Goal: Find specific page/section: Find specific page/section

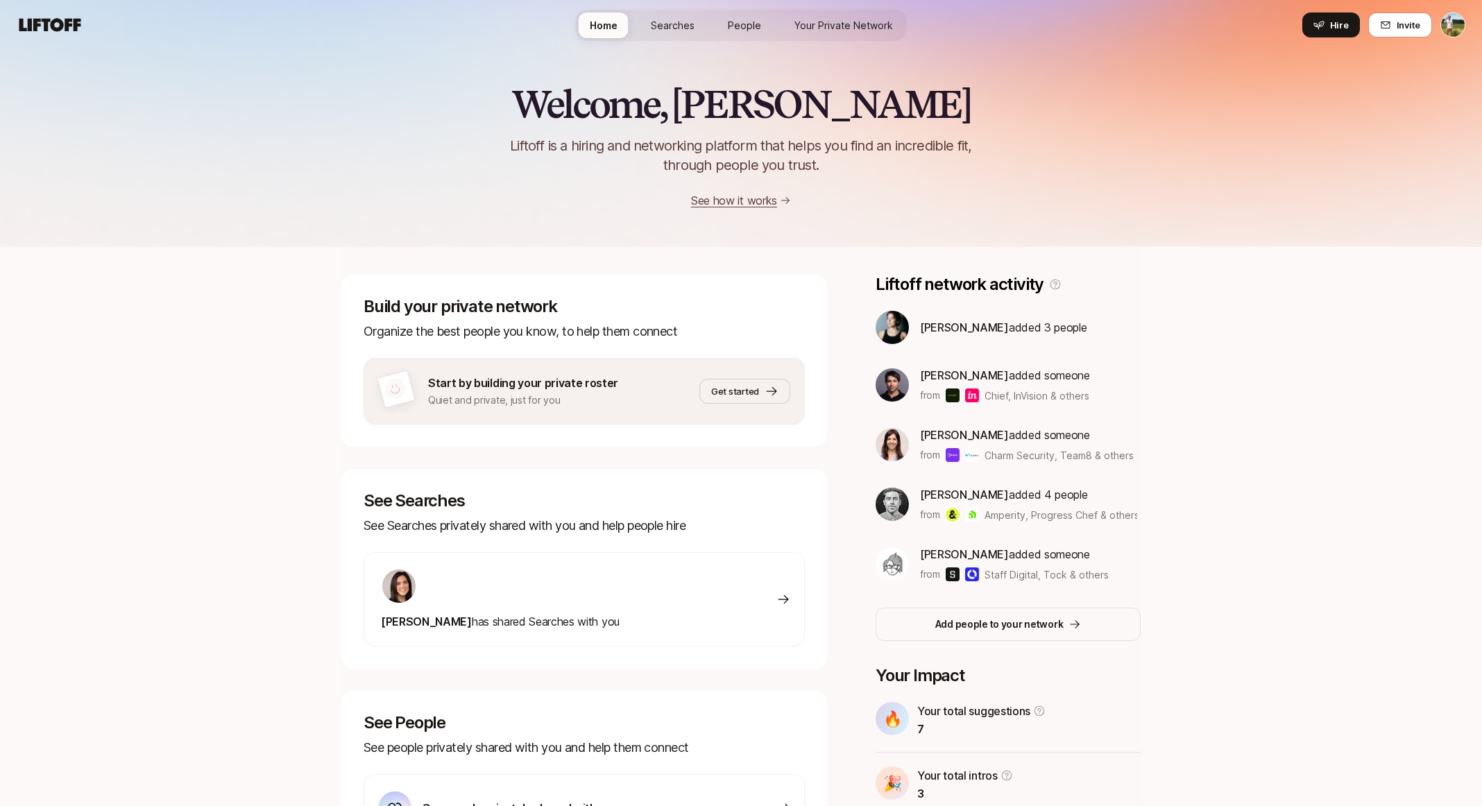
click at [837, 16] on link "Your Private Network" at bounding box center [843, 25] width 121 height 26
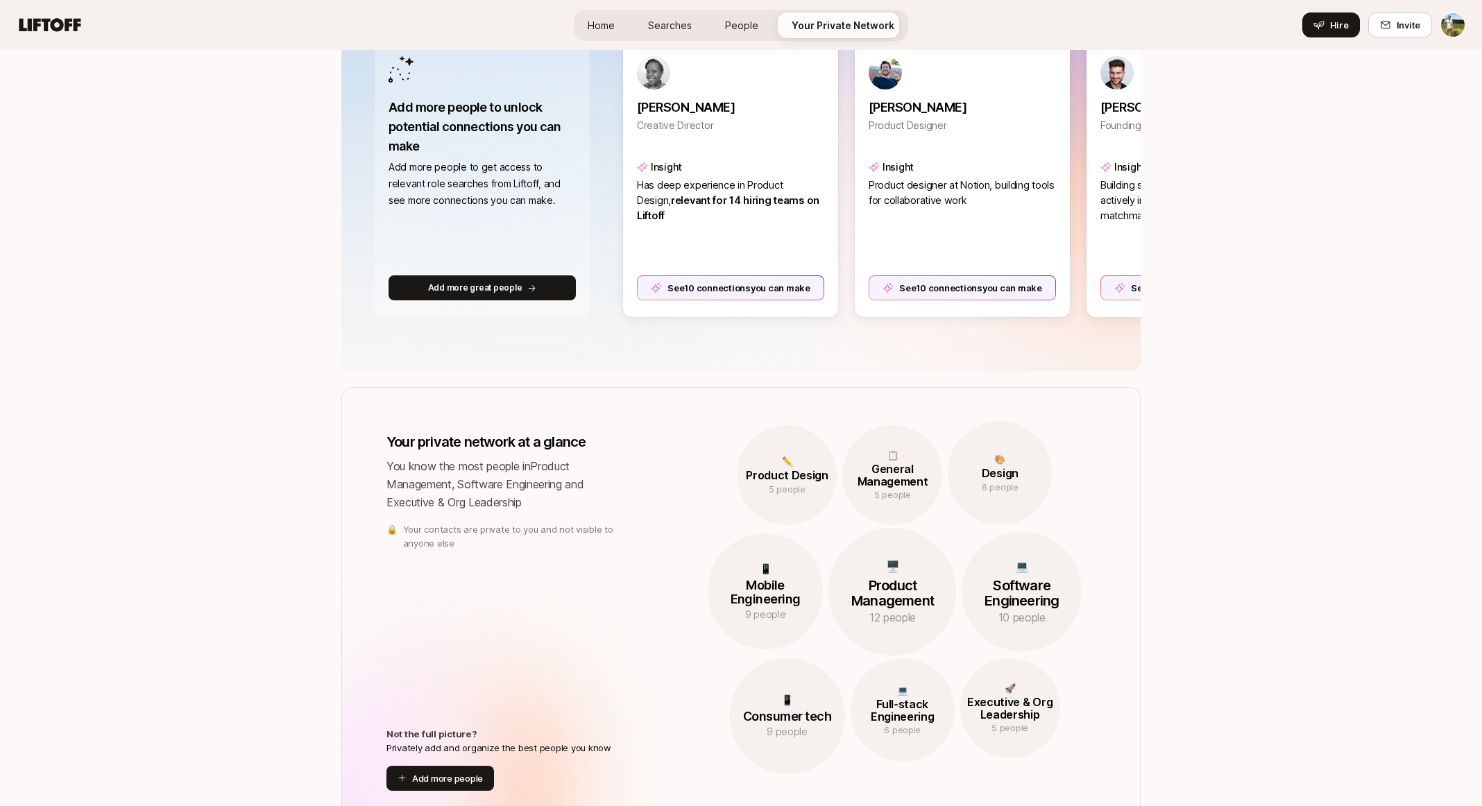
scroll to position [237, 0]
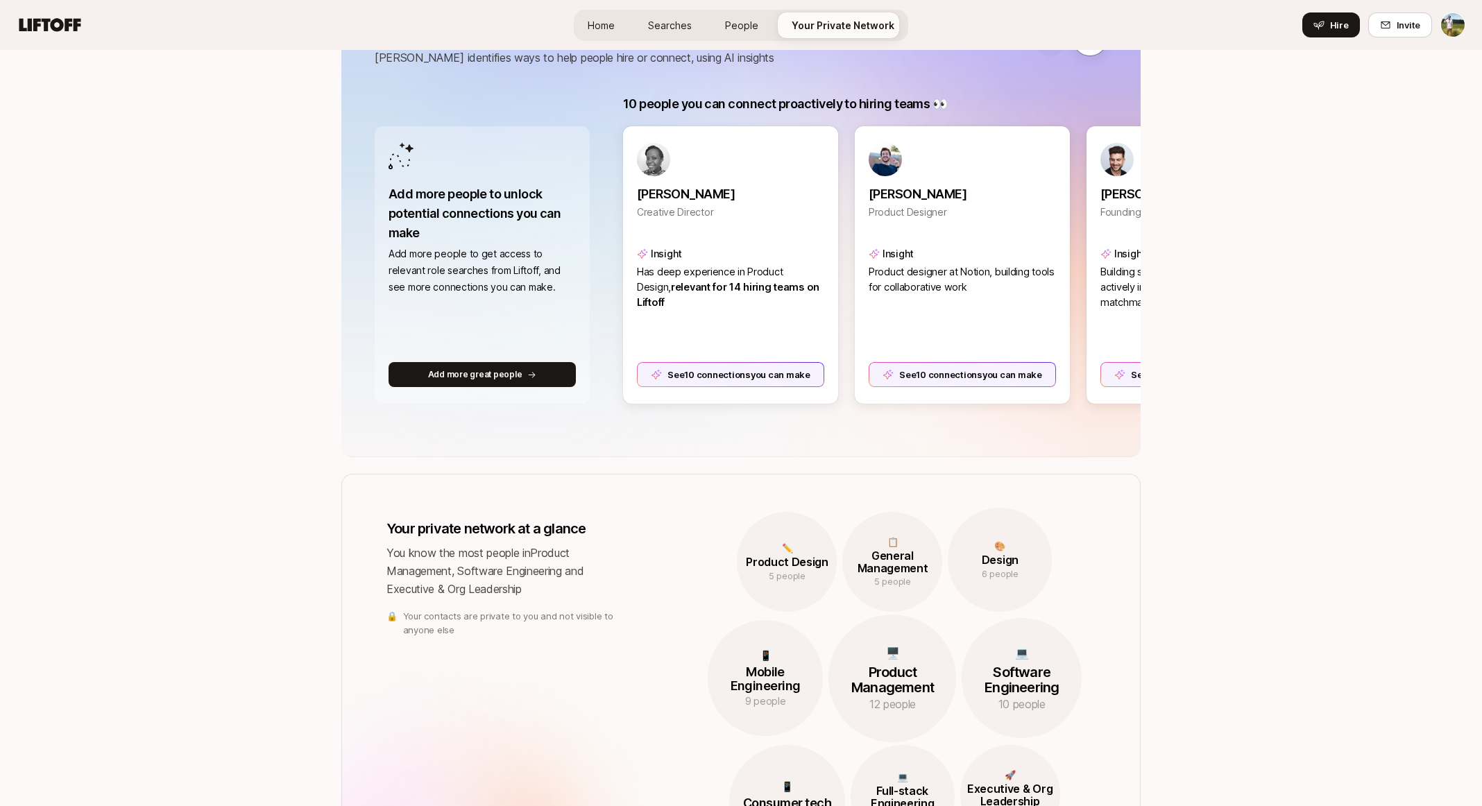
click at [665, 37] on link "Searches" at bounding box center [670, 25] width 66 height 26
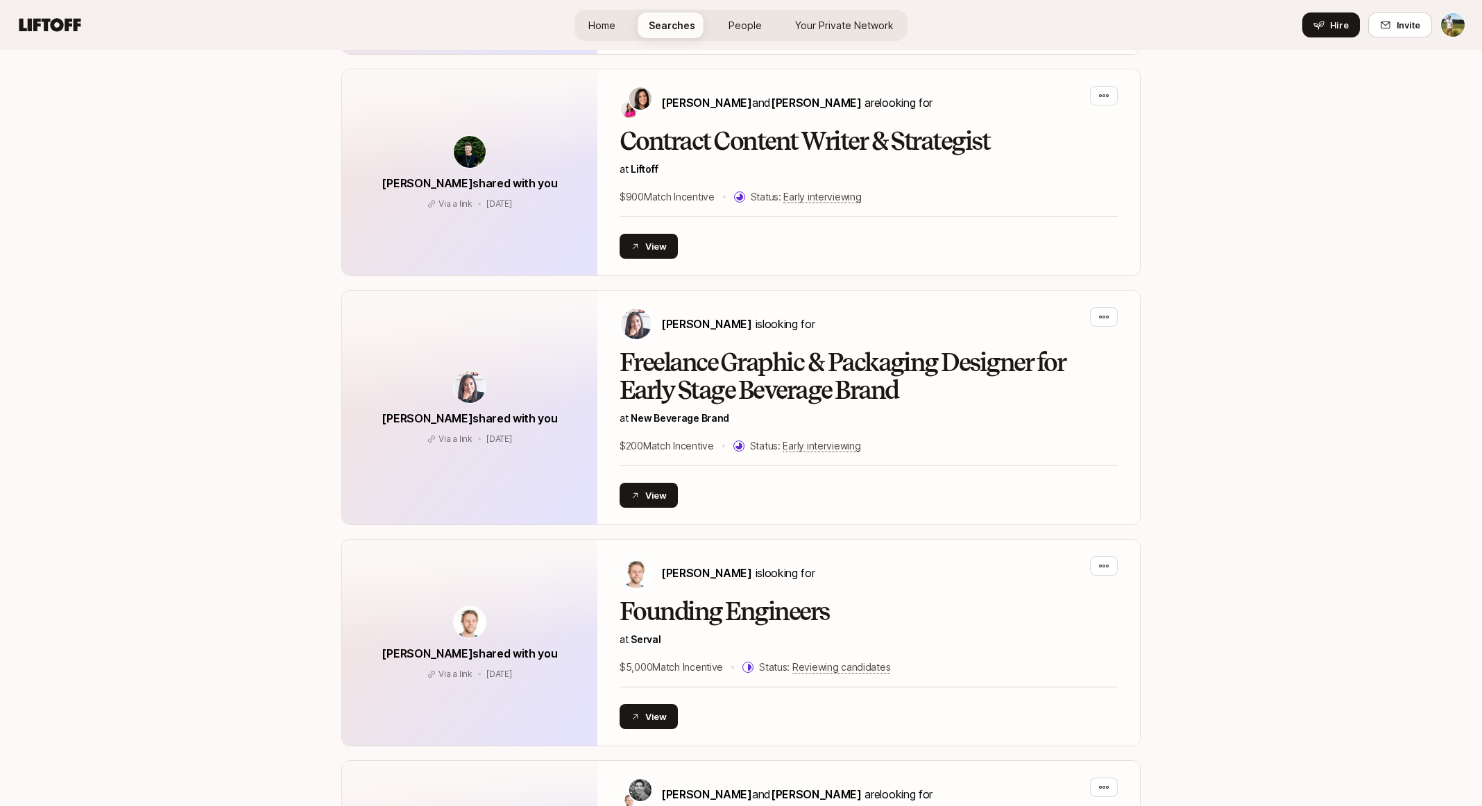
scroll to position [1290, 0]
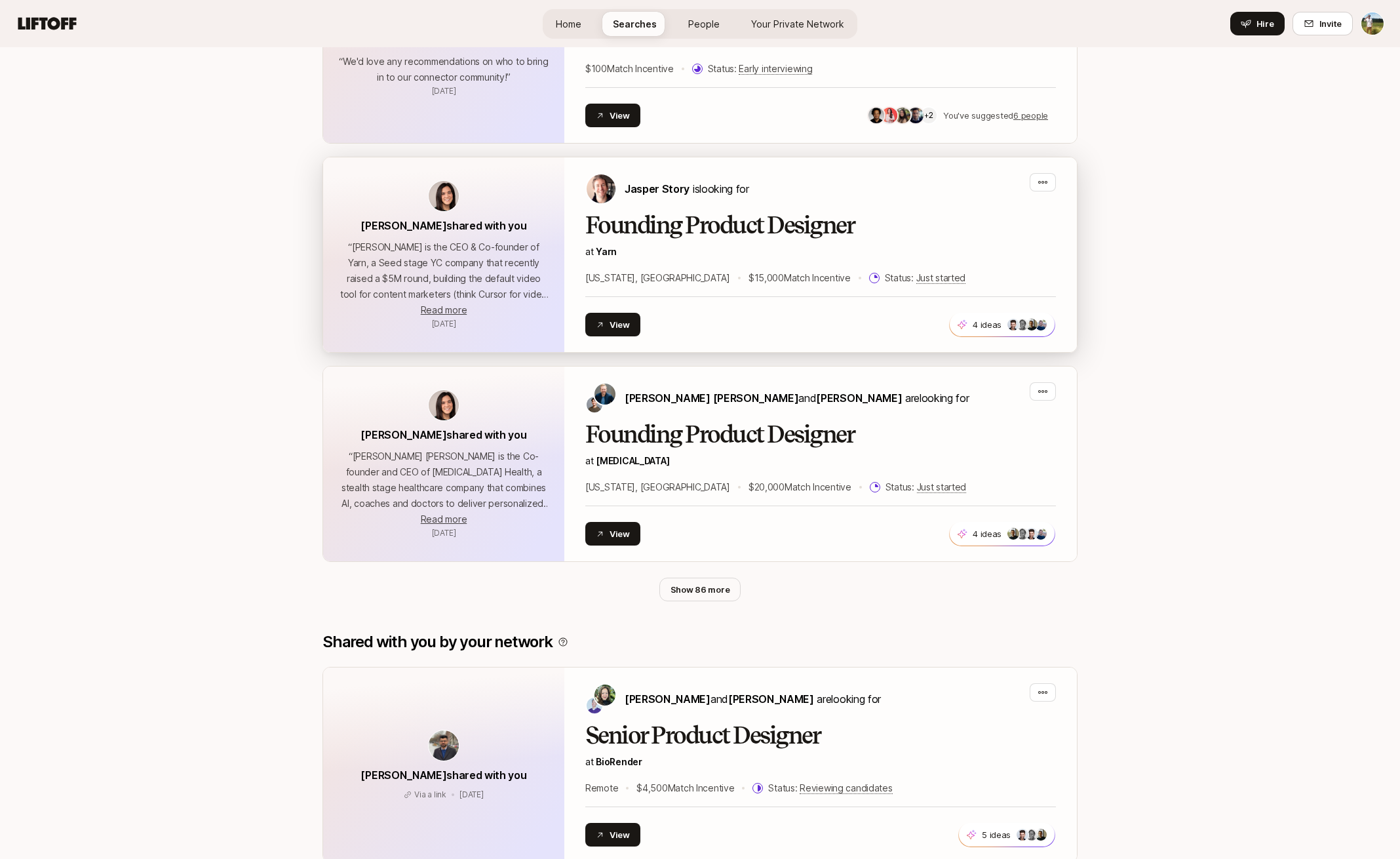
scroll to position [504, 0]
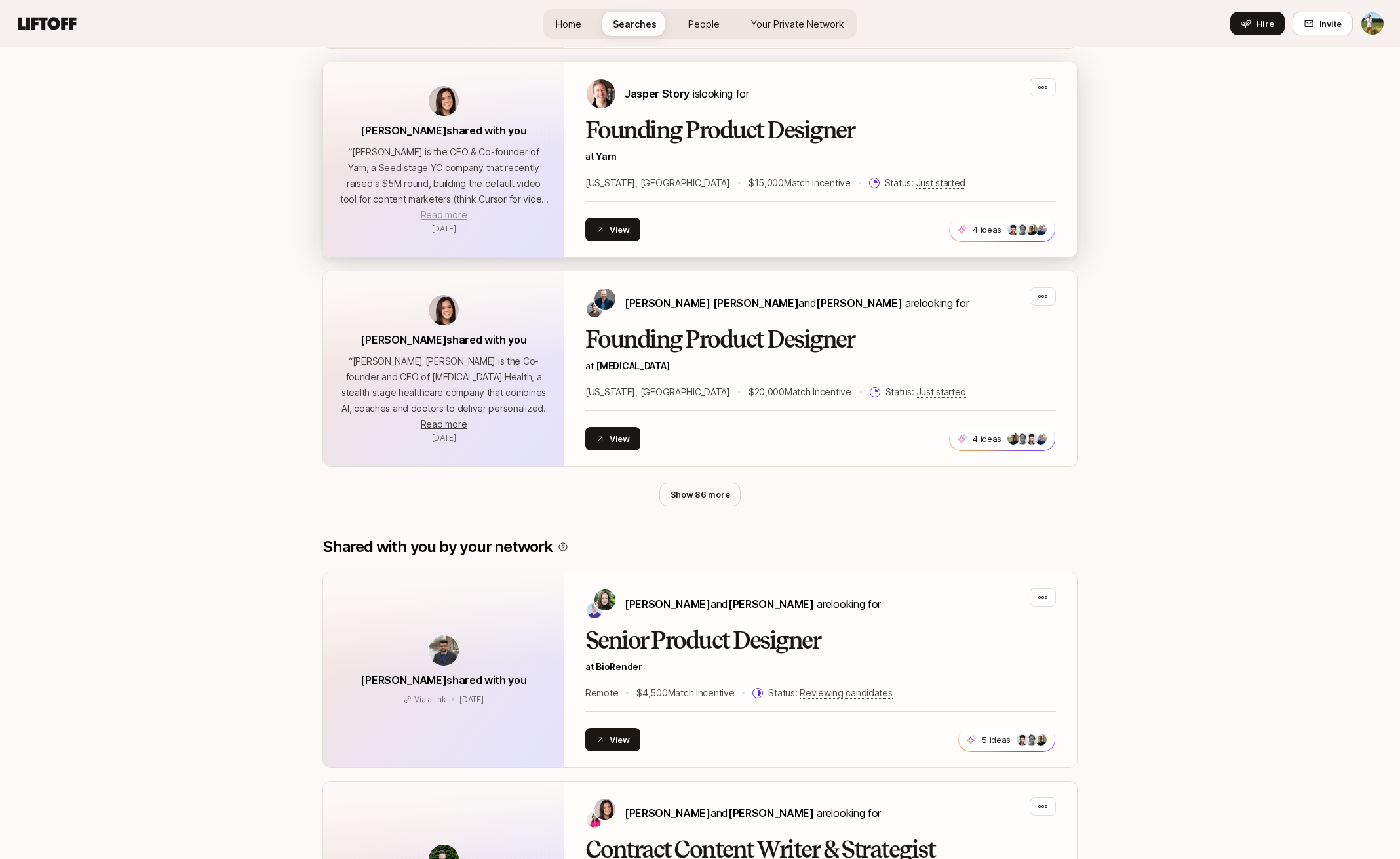
click at [459, 217] on span "Read more" at bounding box center [443, 215] width 46 height 11
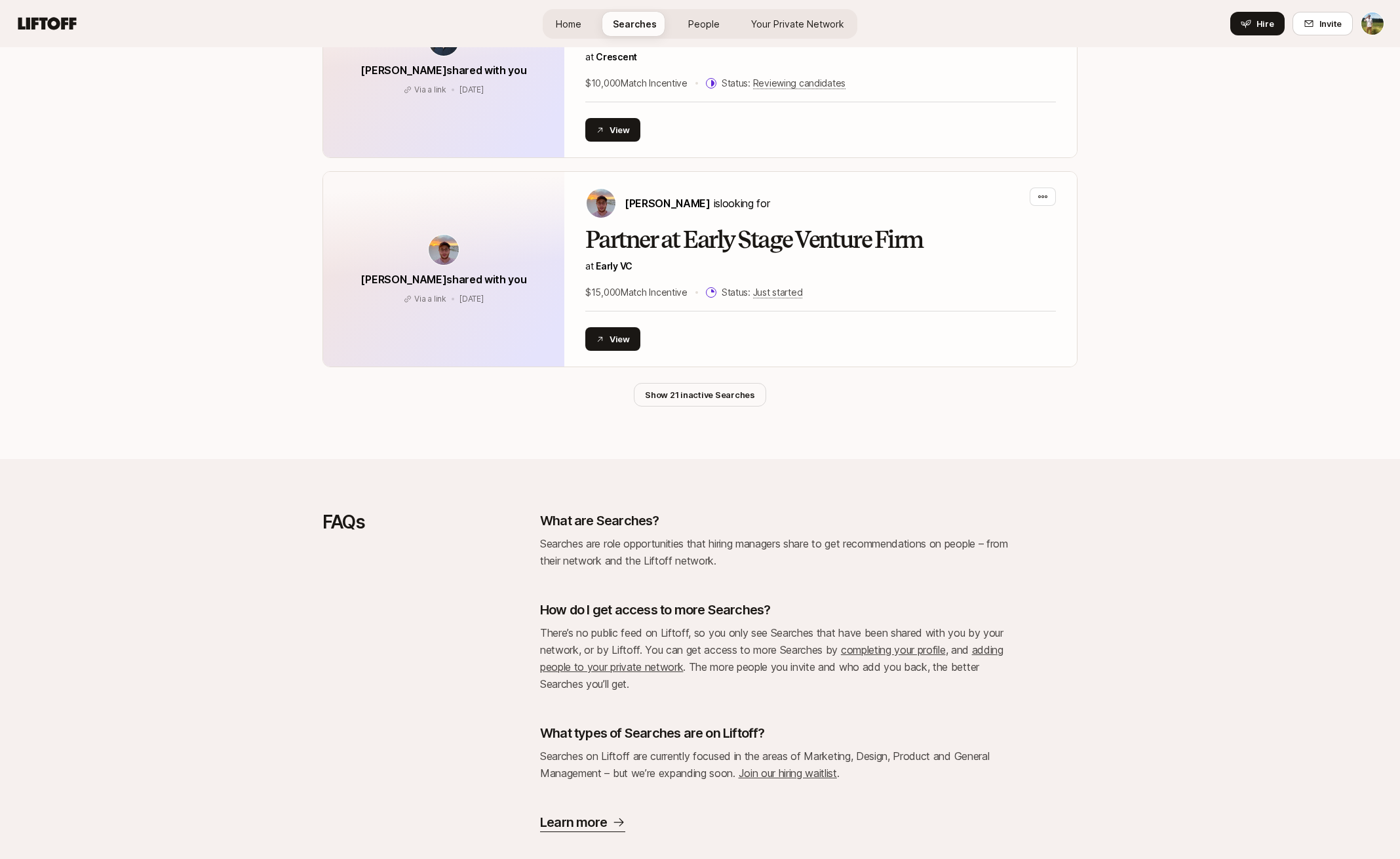
scroll to position [3074, 0]
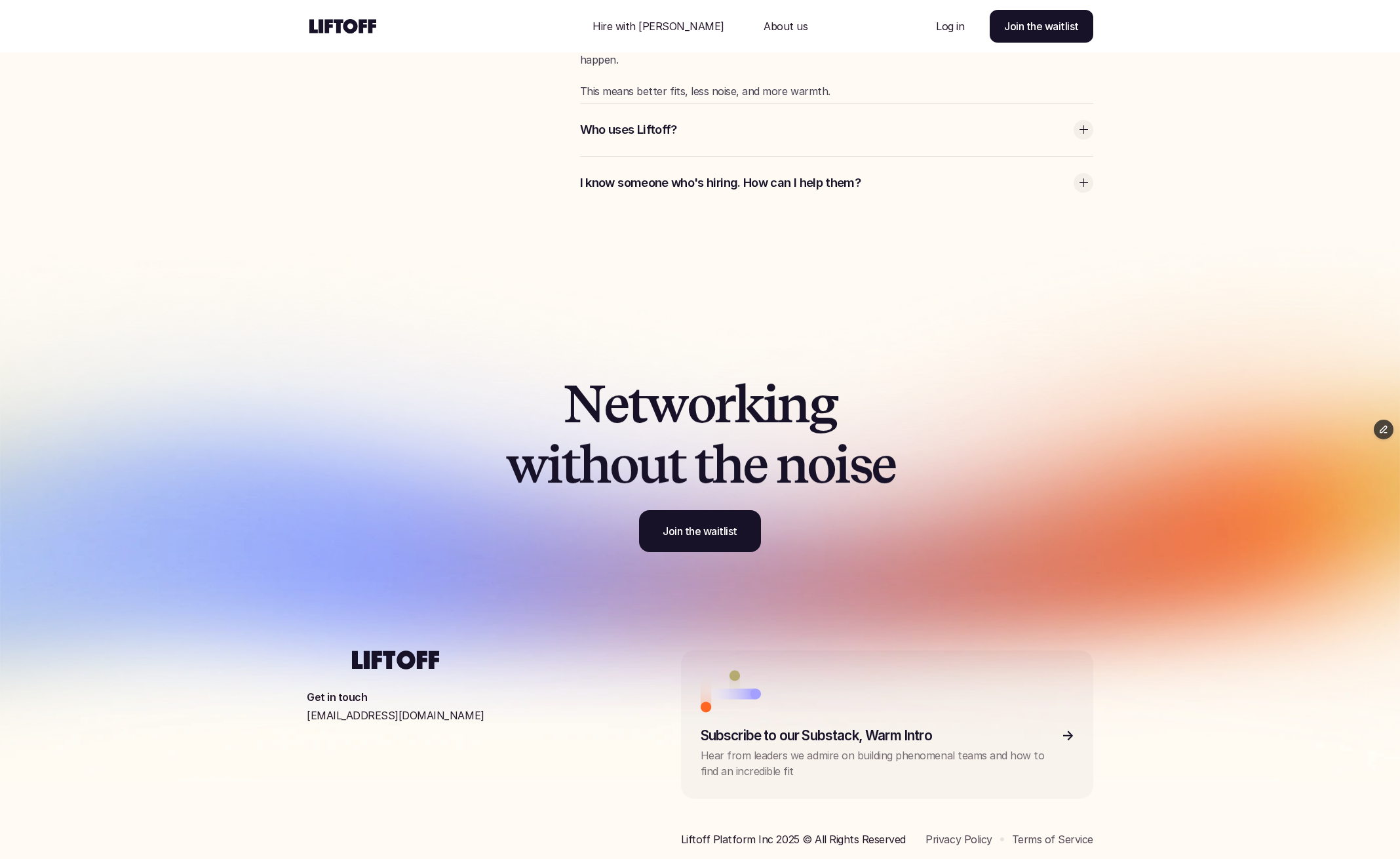
scroll to position [4187, 0]
click at [780, 731] on link at bounding box center [887, 725] width 412 height 148
click at [691, 832] on p "Liftoff Platform Inc 2025 © All Rights Reserved" at bounding box center [794, 839] width 225 height 16
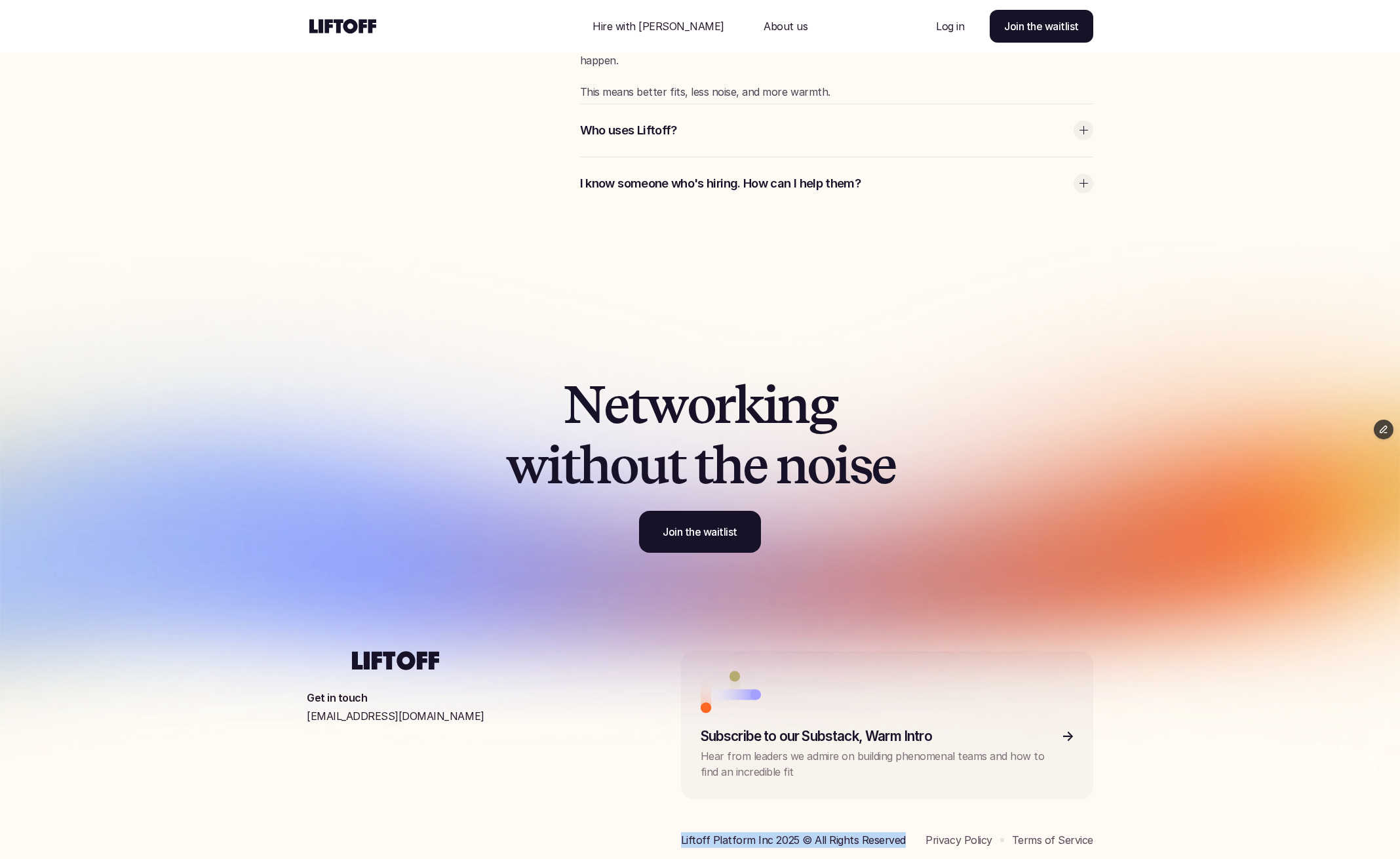
click at [715, 832] on p "Liftoff Platform Inc 2025 © All Rights Reserved" at bounding box center [794, 839] width 225 height 16
click at [738, 832] on p "Liftoff Platform Inc 2025 © All Rights Reserved" at bounding box center [794, 839] width 225 height 16
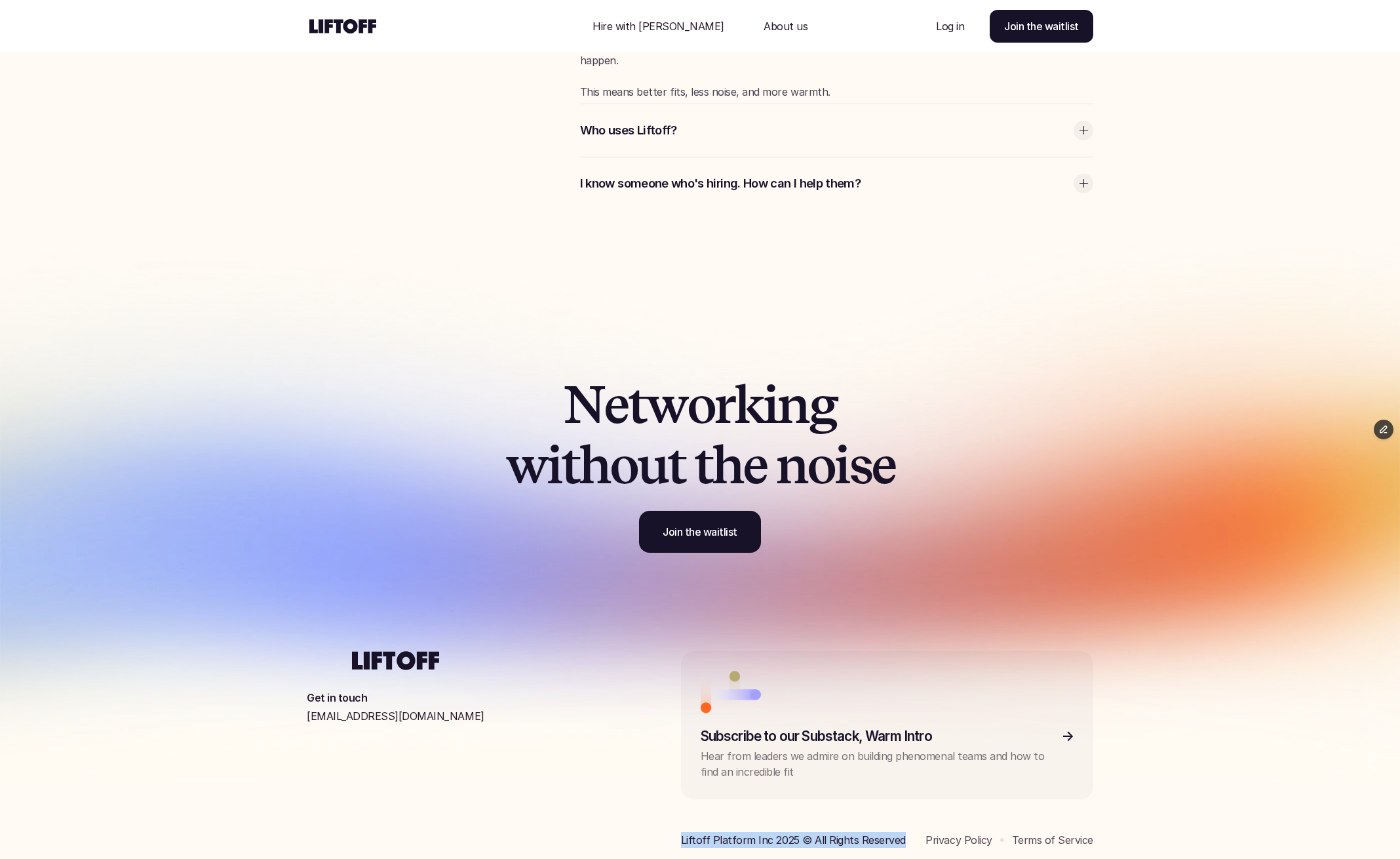
click at [738, 832] on p "Liftoff Platform Inc 2025 © All Rights Reserved" at bounding box center [794, 839] width 225 height 16
click at [750, 832] on p "Liftoff Platform Inc 2025 © All Rights Reserved" at bounding box center [794, 839] width 225 height 16
click at [685, 832] on p "Liftoff Platform Inc 2025 © All Rights Reserved" at bounding box center [794, 839] width 225 height 16
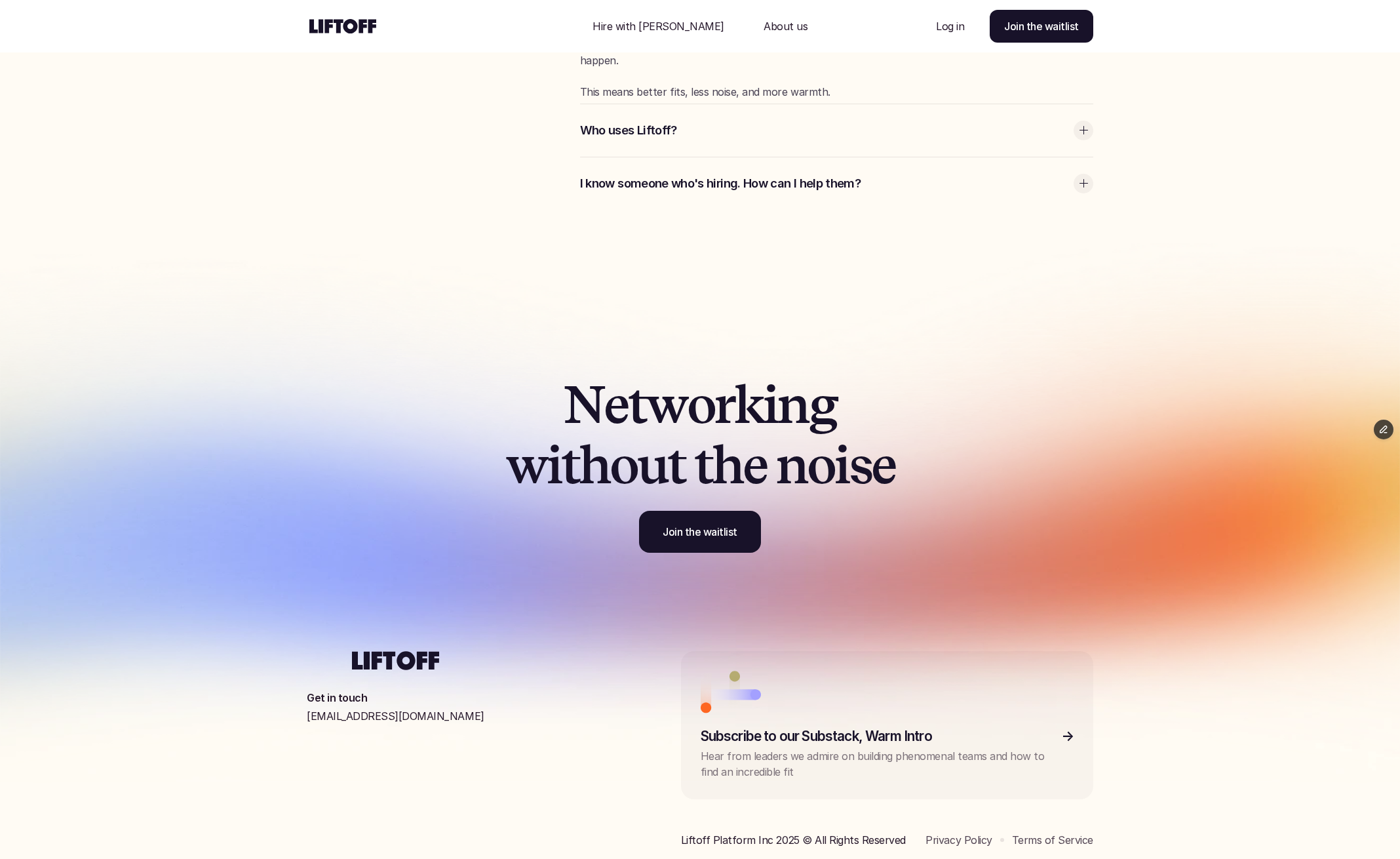
click at [681, 832] on p "Liftoff Platform Inc 2025 © All Rights Reserved" at bounding box center [794, 839] width 225 height 16
click at [373, 712] on p "[EMAIL_ADDRESS][DOMAIN_NAME]" at bounding box center [396, 715] width 178 height 16
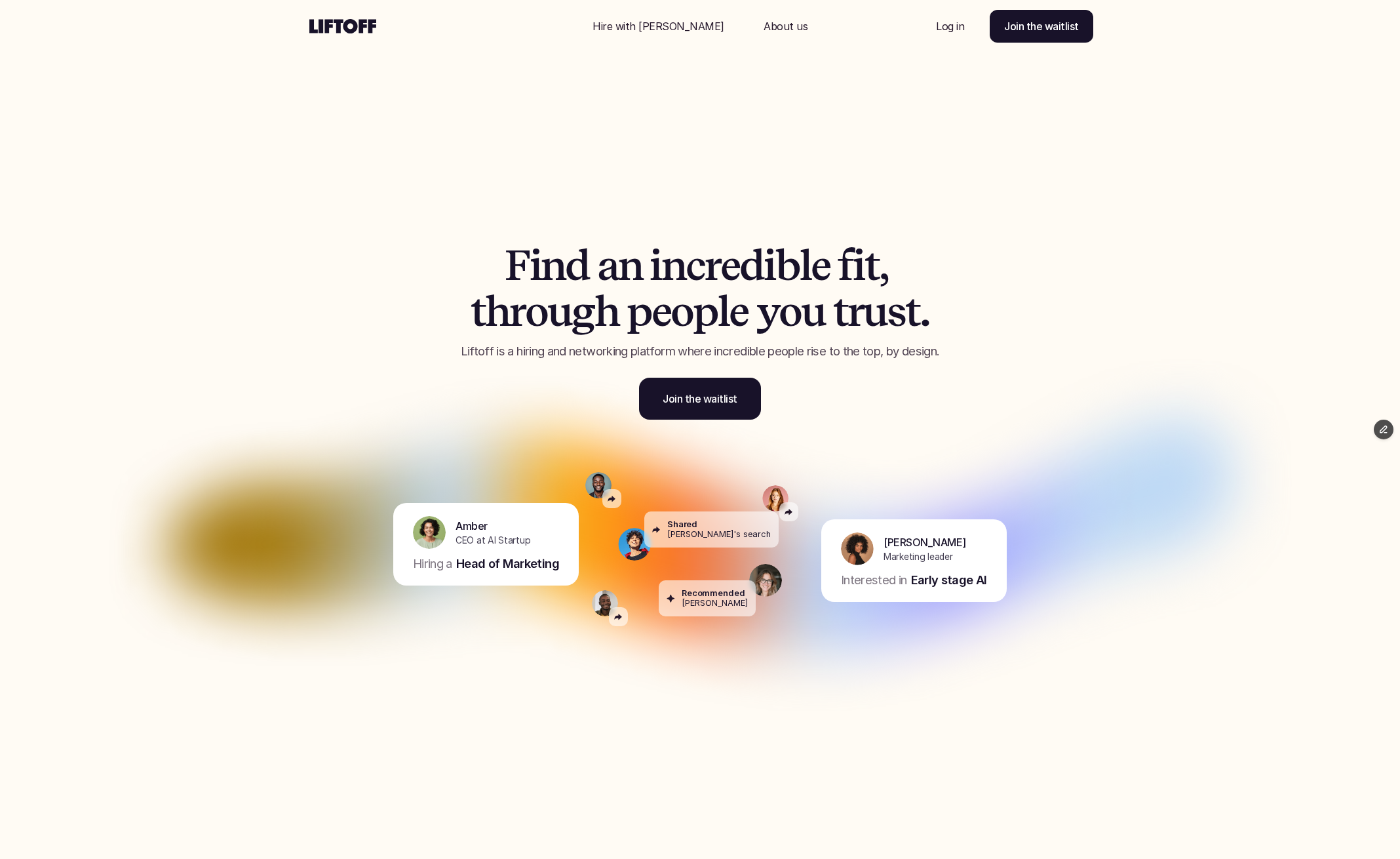
scroll to position [0, 0]
click at [678, 21] on p "Hire with [PERSON_NAME]" at bounding box center [657, 26] width 131 height 16
